Goal: Information Seeking & Learning: Learn about a topic

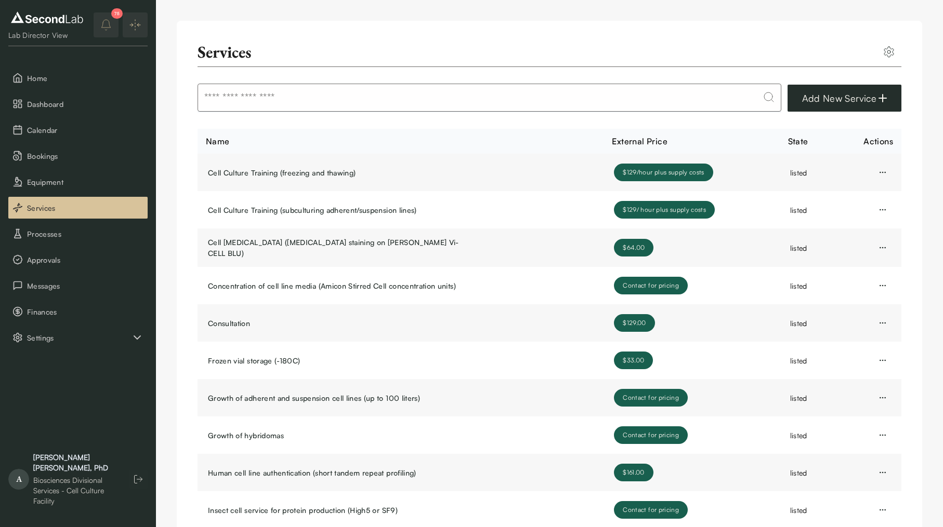
scroll to position [70, 0]
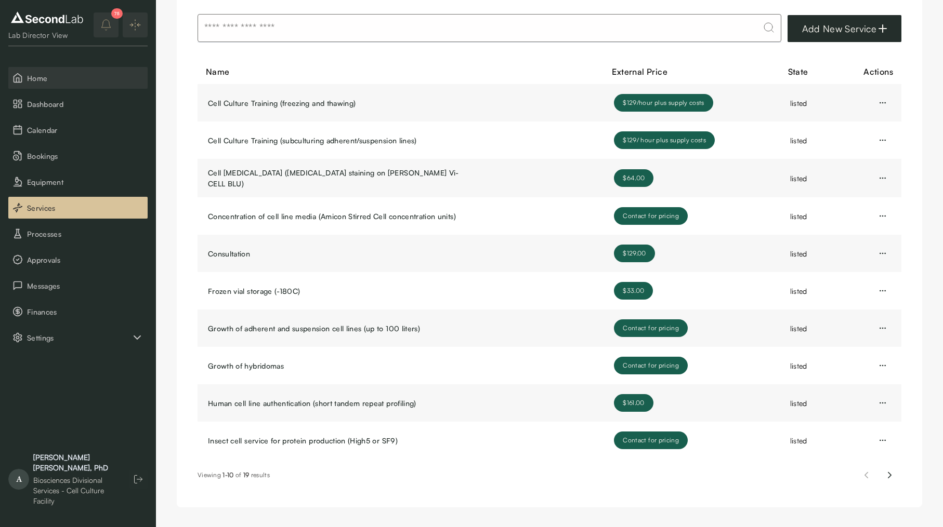
click at [38, 76] on span "Home" at bounding box center [85, 78] width 116 height 11
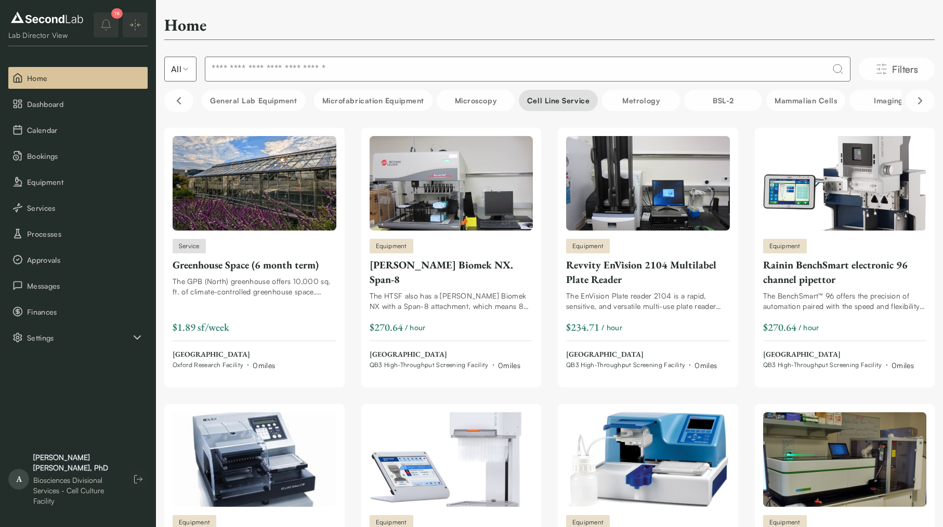
click at [556, 101] on button "Cell line service" at bounding box center [558, 100] width 79 height 21
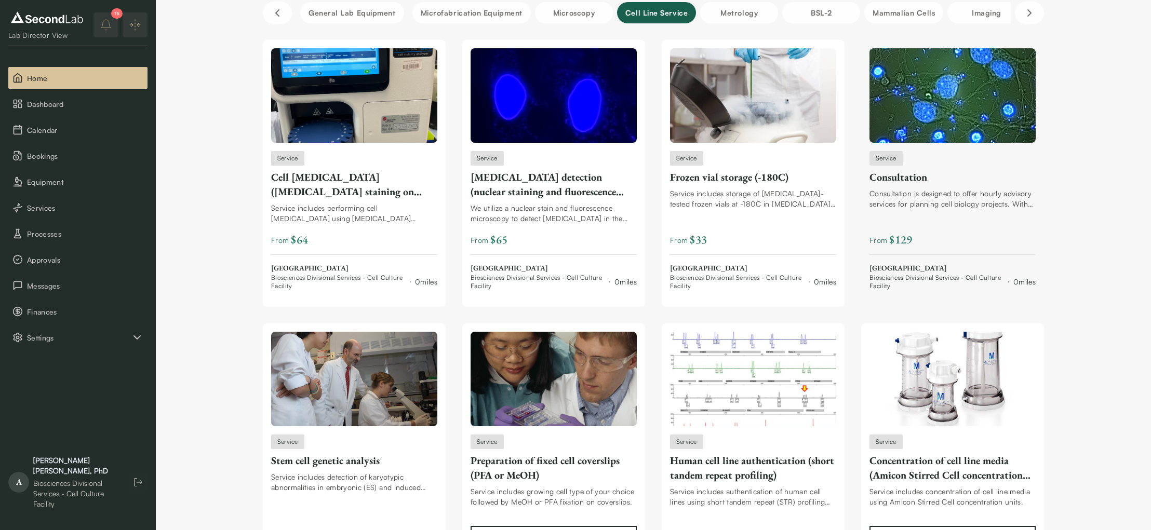
scroll to position [81, 0]
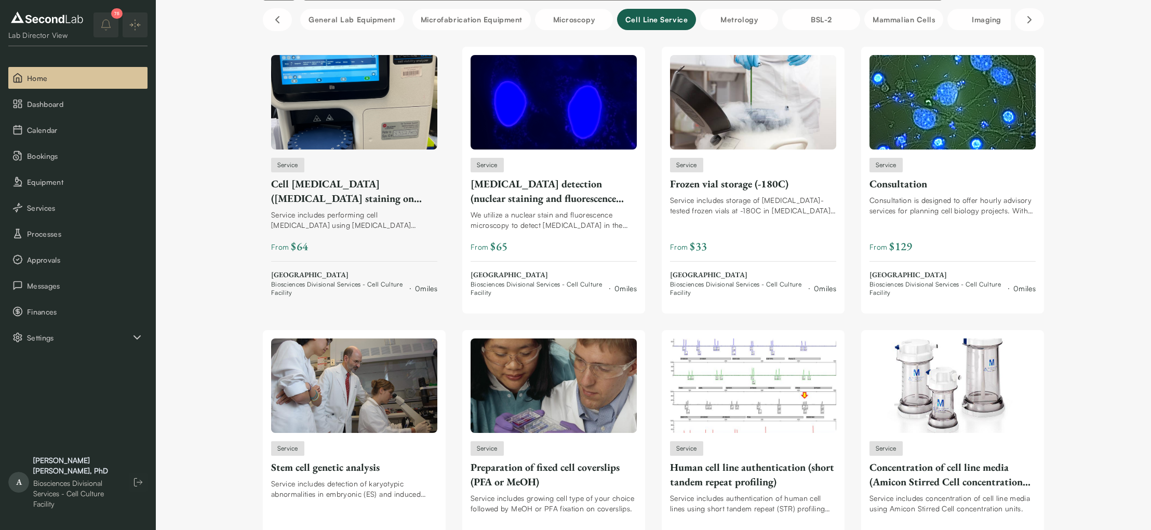
click at [367, 134] on img at bounding box center [354, 102] width 166 height 95
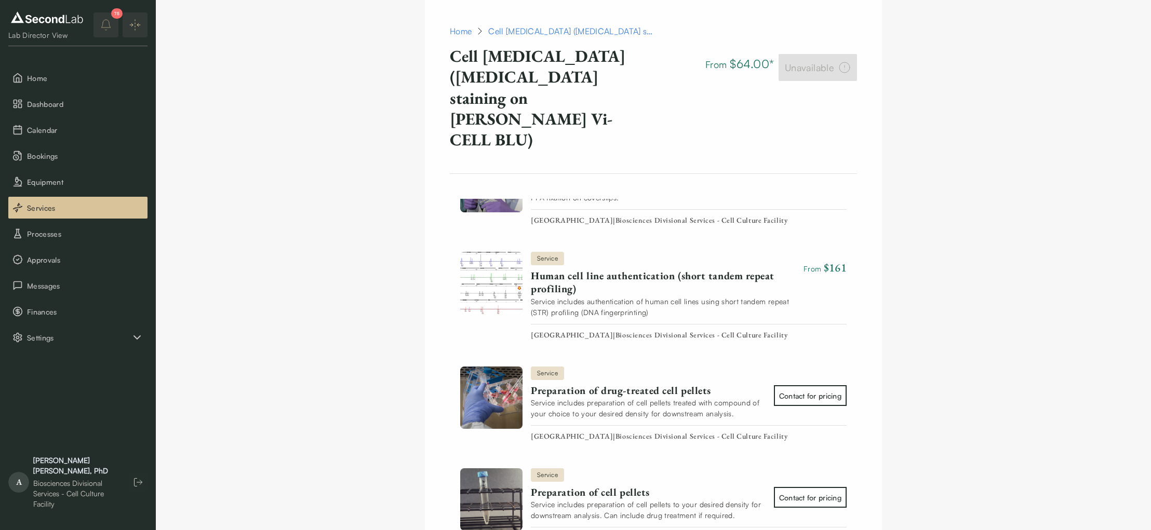
scroll to position [1338, 0]
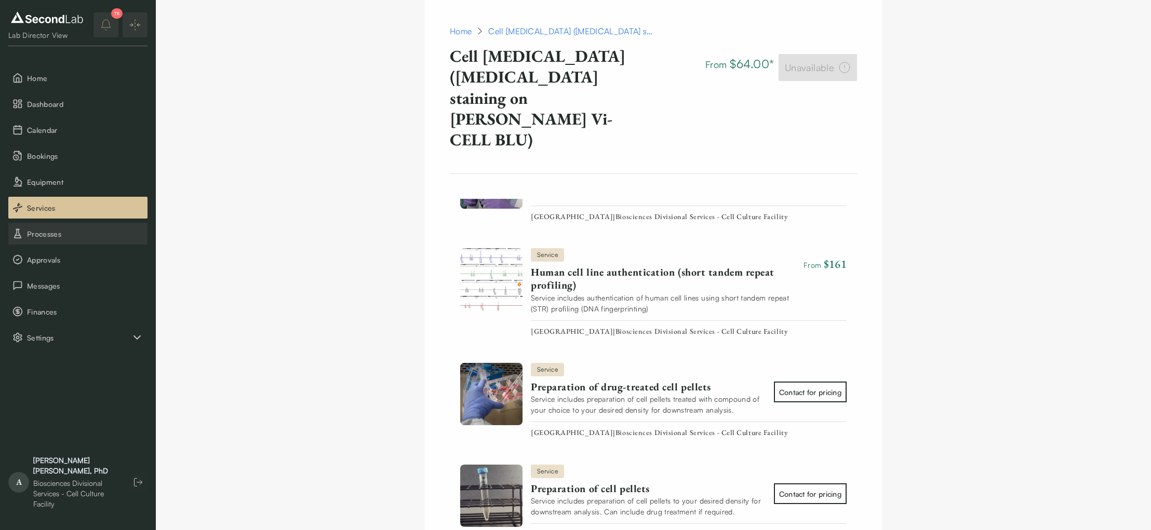
click at [64, 235] on span "Processes" at bounding box center [85, 234] width 116 height 11
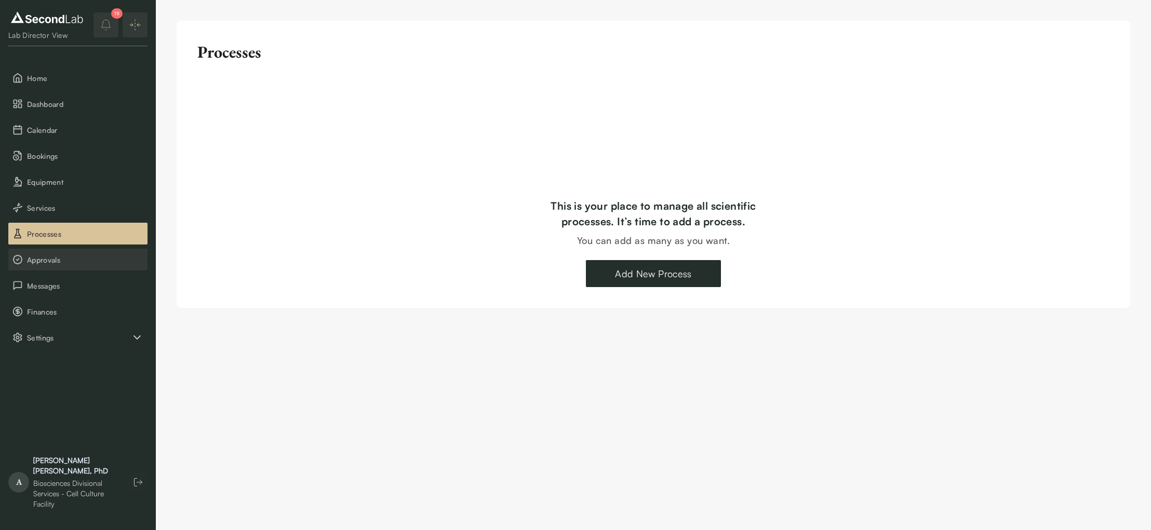
click at [76, 260] on span "Approvals" at bounding box center [85, 260] width 116 height 11
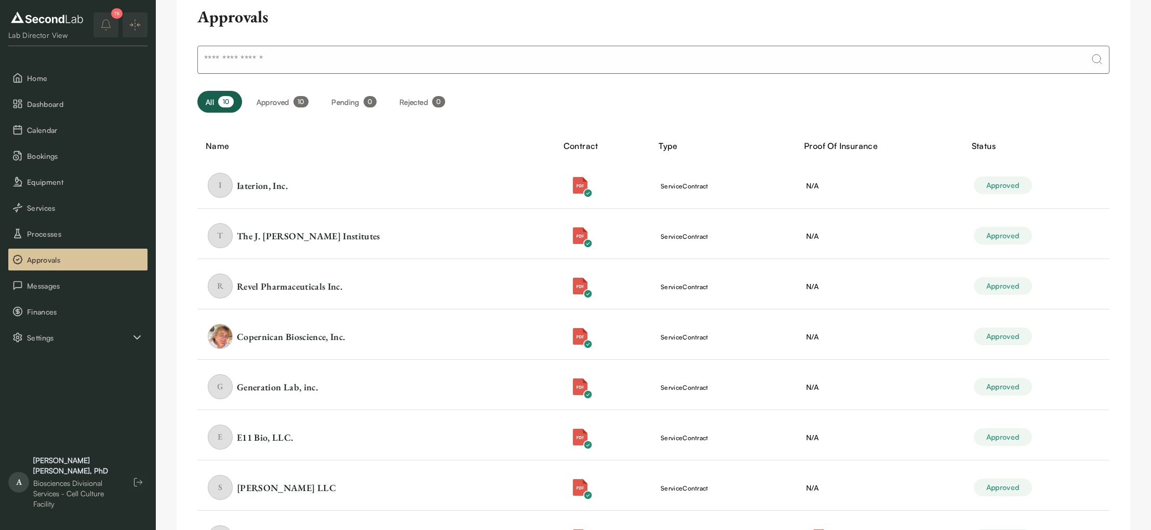
scroll to position [46, 0]
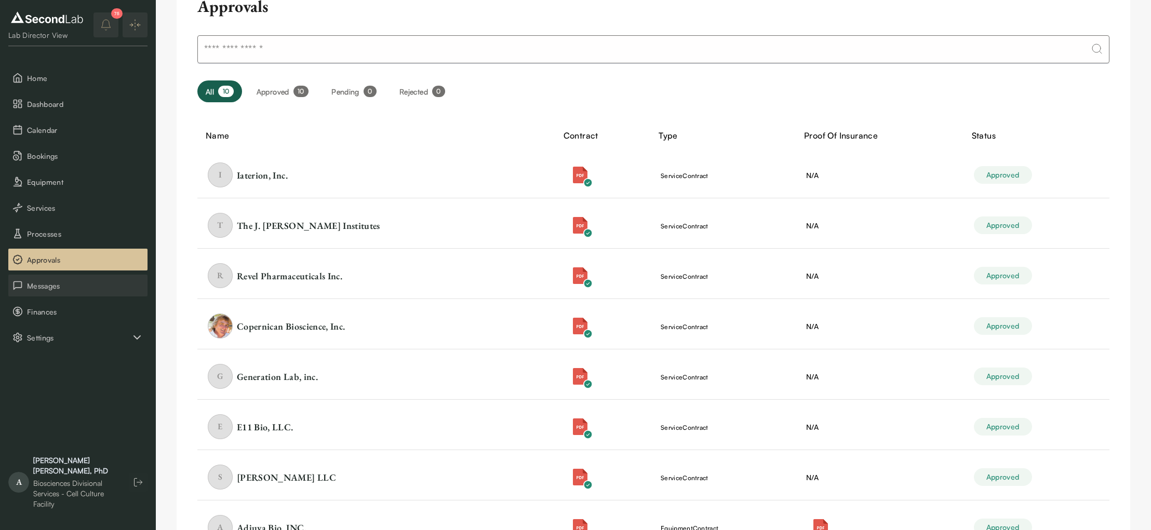
click at [67, 282] on span "Messages" at bounding box center [85, 286] width 116 height 11
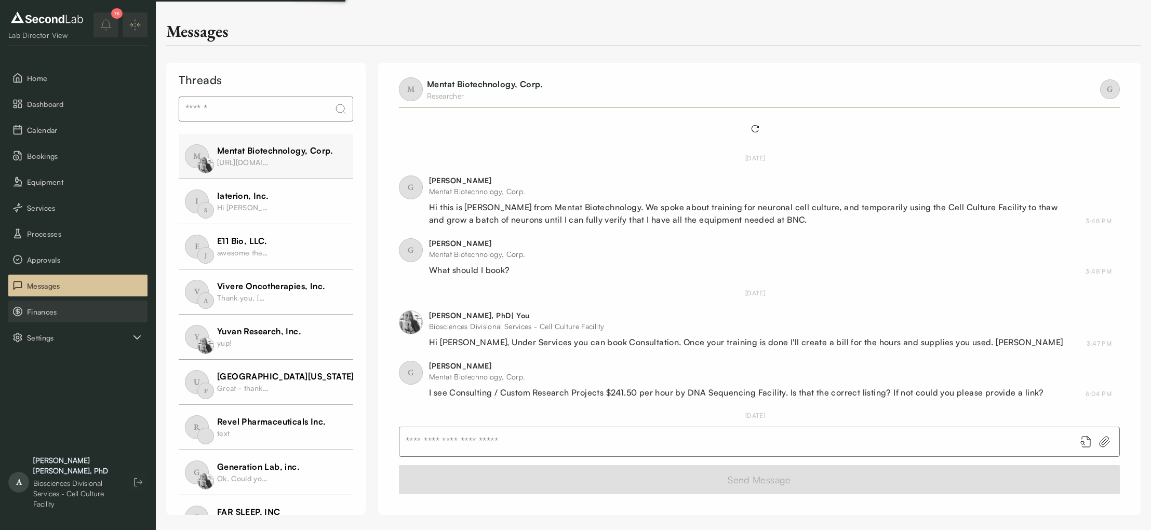
scroll to position [24, 0]
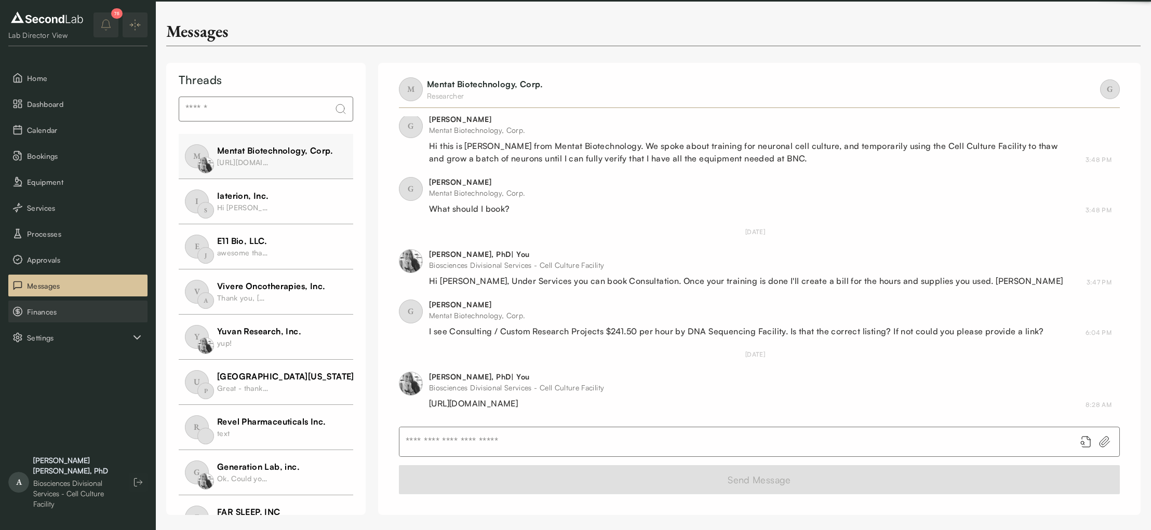
click at [68, 315] on span "Finances" at bounding box center [85, 312] width 116 height 11
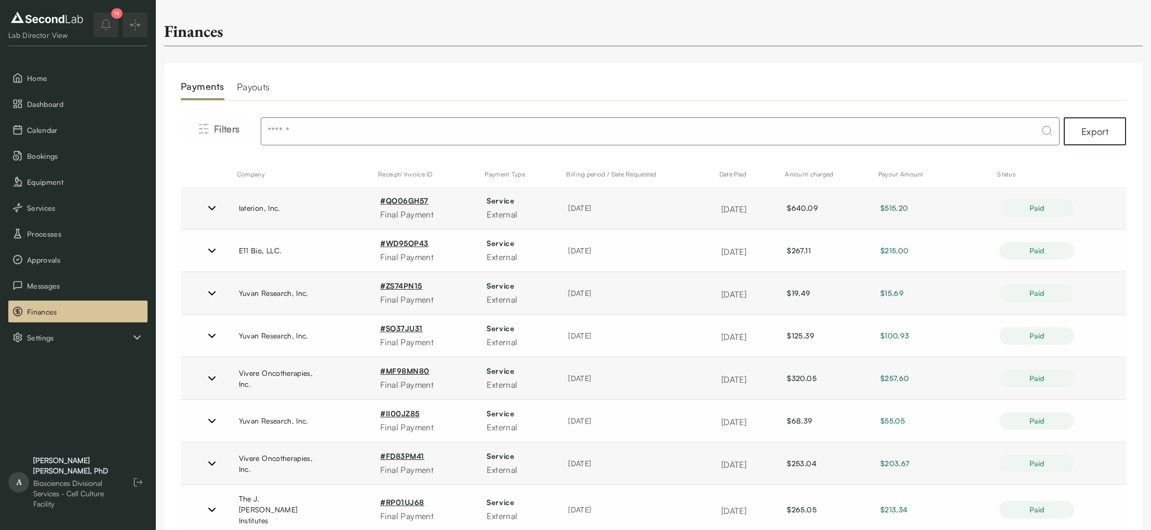
scroll to position [32, 0]
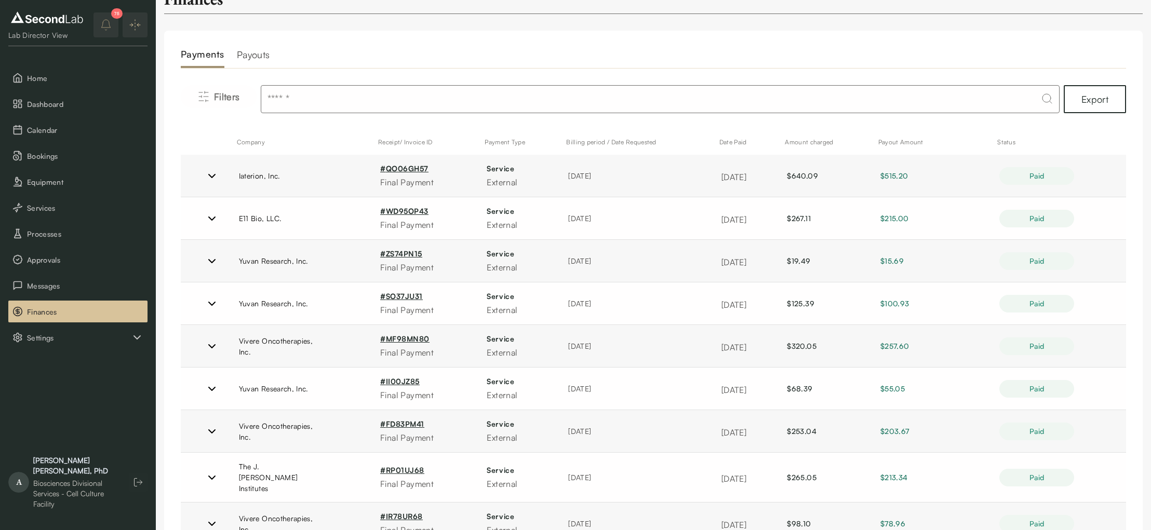
click at [253, 52] on h2 "Payouts" at bounding box center [253, 57] width 33 height 21
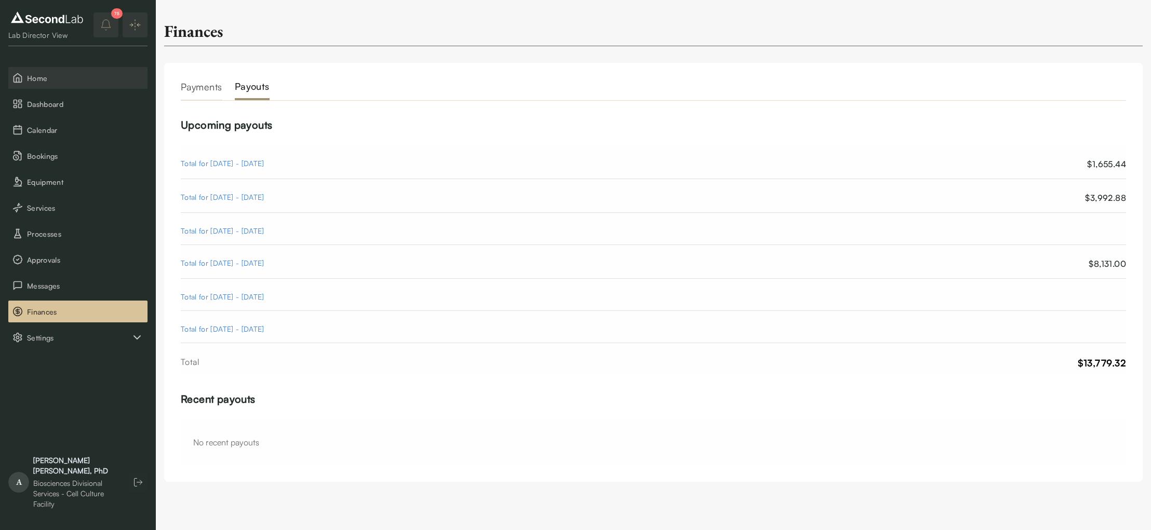
click at [78, 77] on span "Home" at bounding box center [85, 78] width 116 height 11
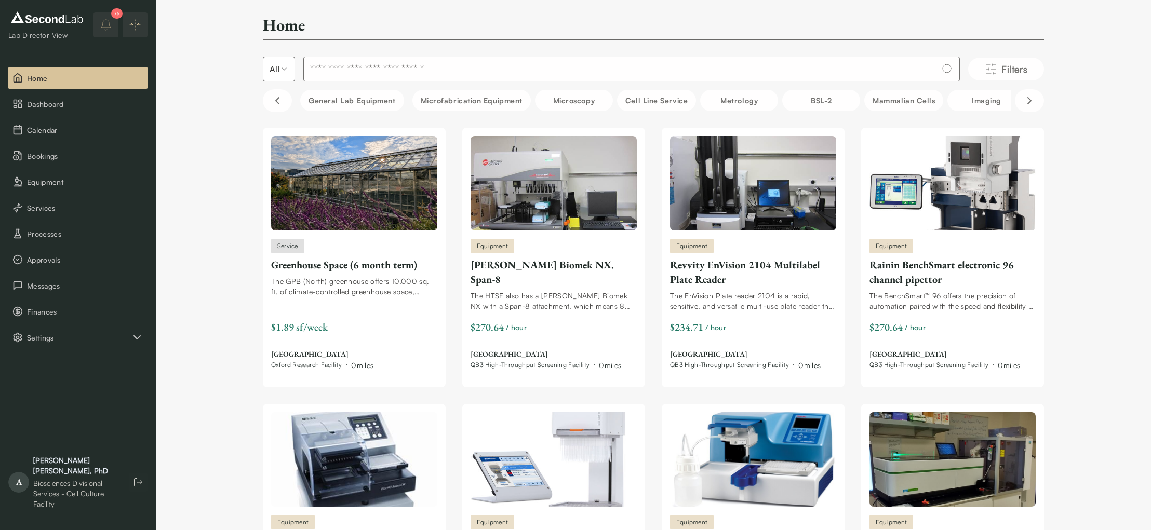
click at [374, 66] on input at bounding box center [631, 69] width 657 height 25
type input "**"
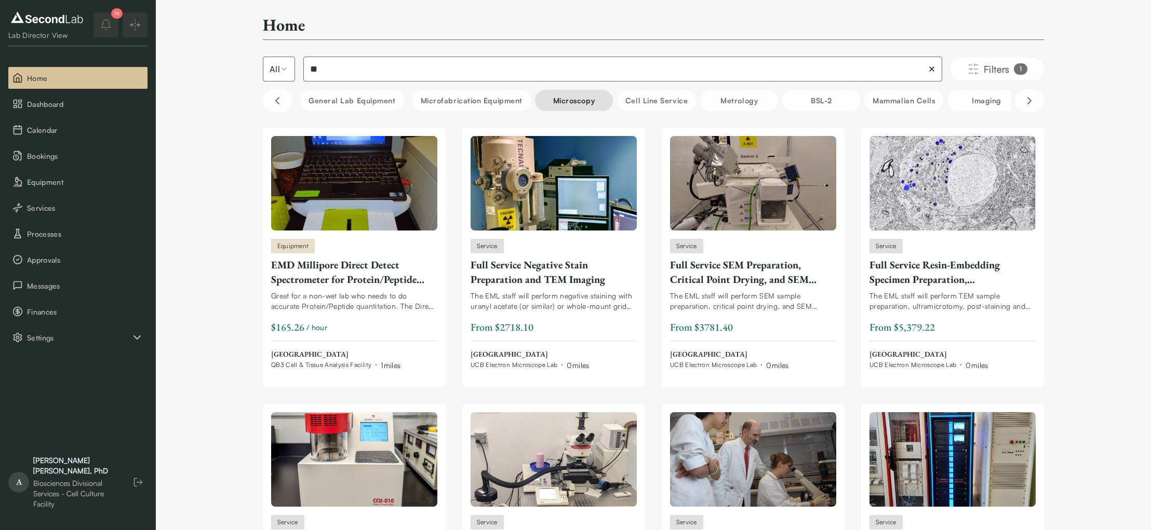
click at [573, 101] on button "Microscopy" at bounding box center [574, 100] width 78 height 21
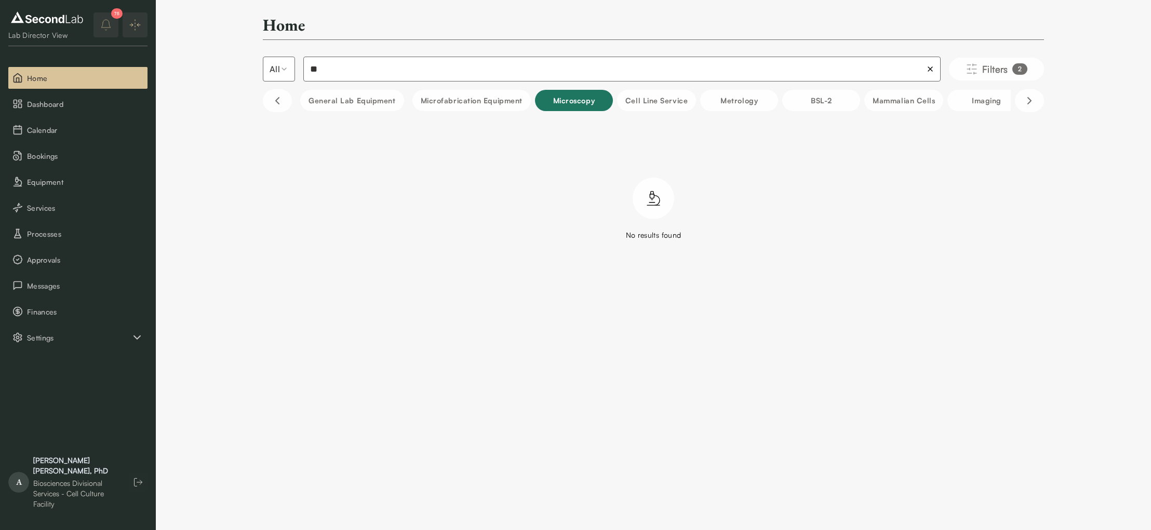
click at [573, 101] on button "Microscopy" at bounding box center [574, 100] width 78 height 21
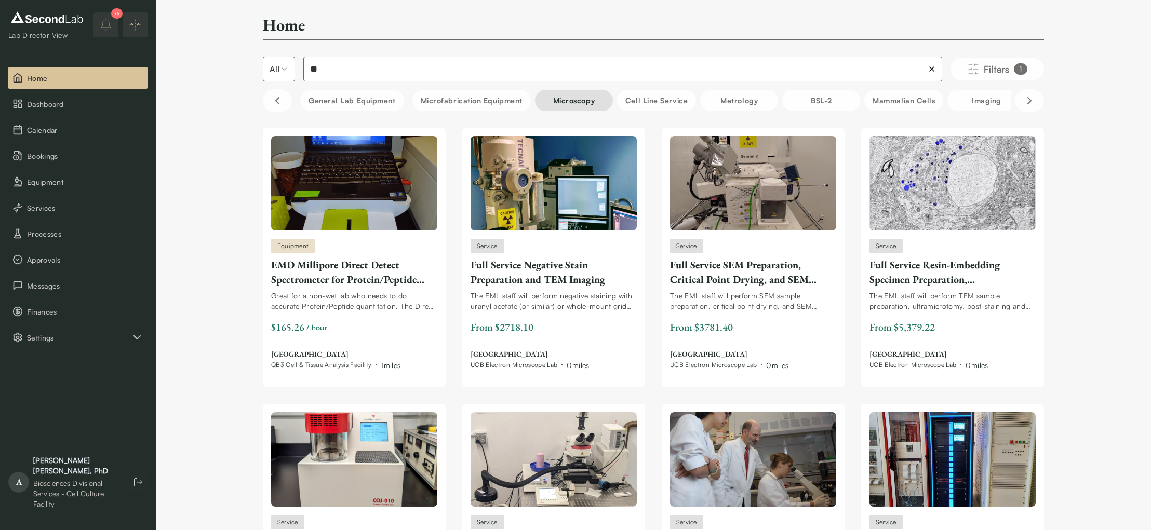
click at [572, 98] on button "Microscopy" at bounding box center [574, 100] width 78 height 21
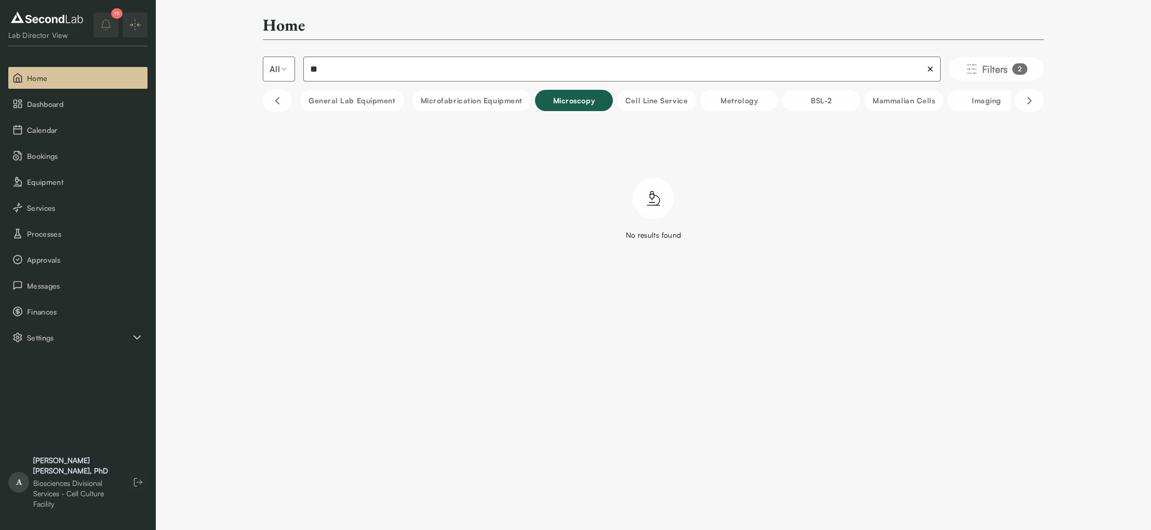
click at [486, 229] on div "No results found" at bounding box center [653, 209] width 781 height 63
drag, startPoint x: 259, startPoint y: 57, endPoint x: 251, endPoint y: 56, distance: 8.5
click at [250, 57] on div "Home All ** Filters 2 ** General Lab equipment Microfabrication Equipment Micro…" at bounding box center [654, 141] width 996 height 282
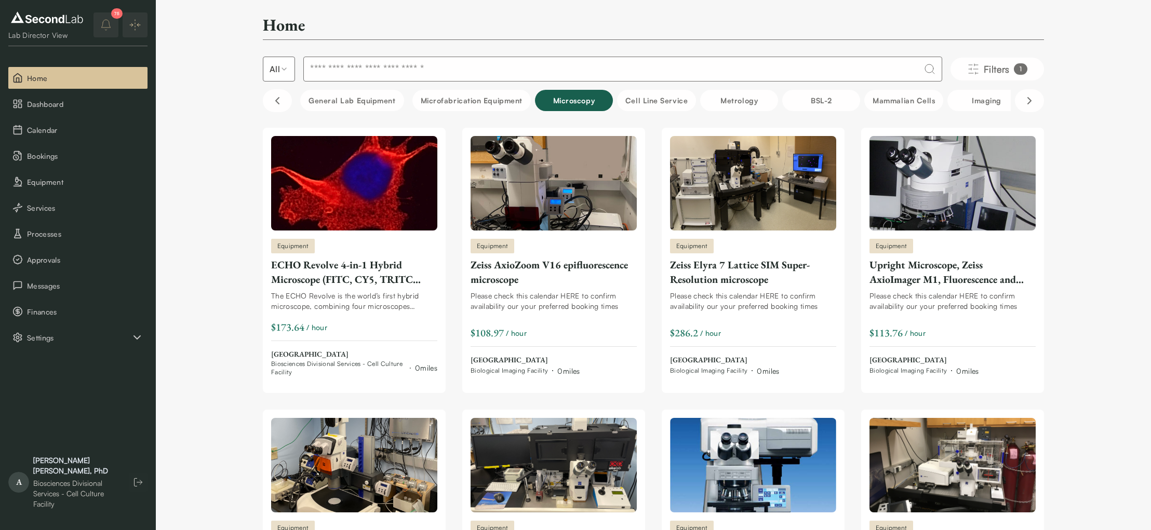
click at [574, 104] on button "Microscopy" at bounding box center [574, 100] width 78 height 21
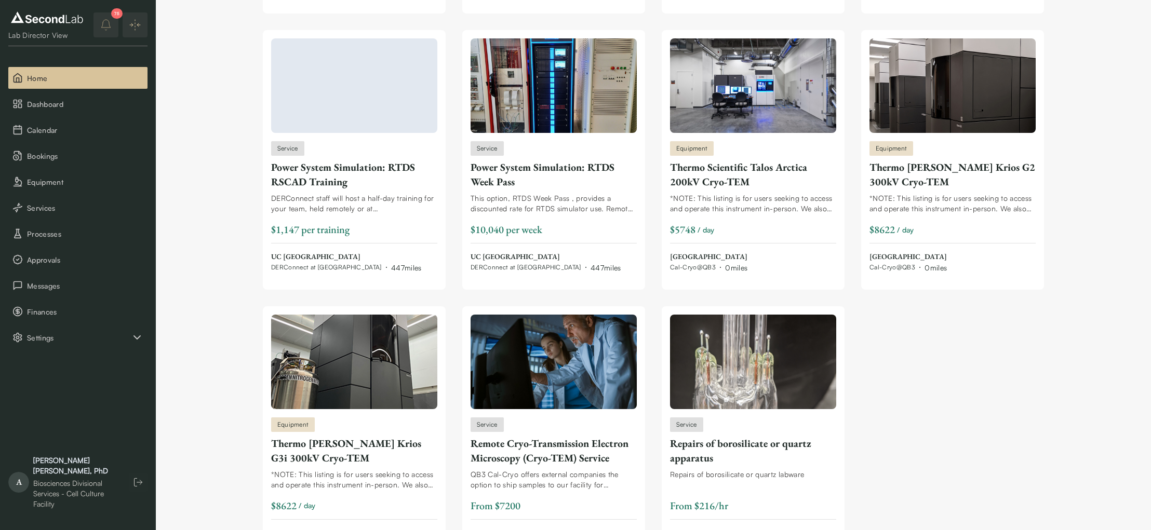
scroll to position [16452, 0]
